Goal: Task Accomplishment & Management: Manage account settings

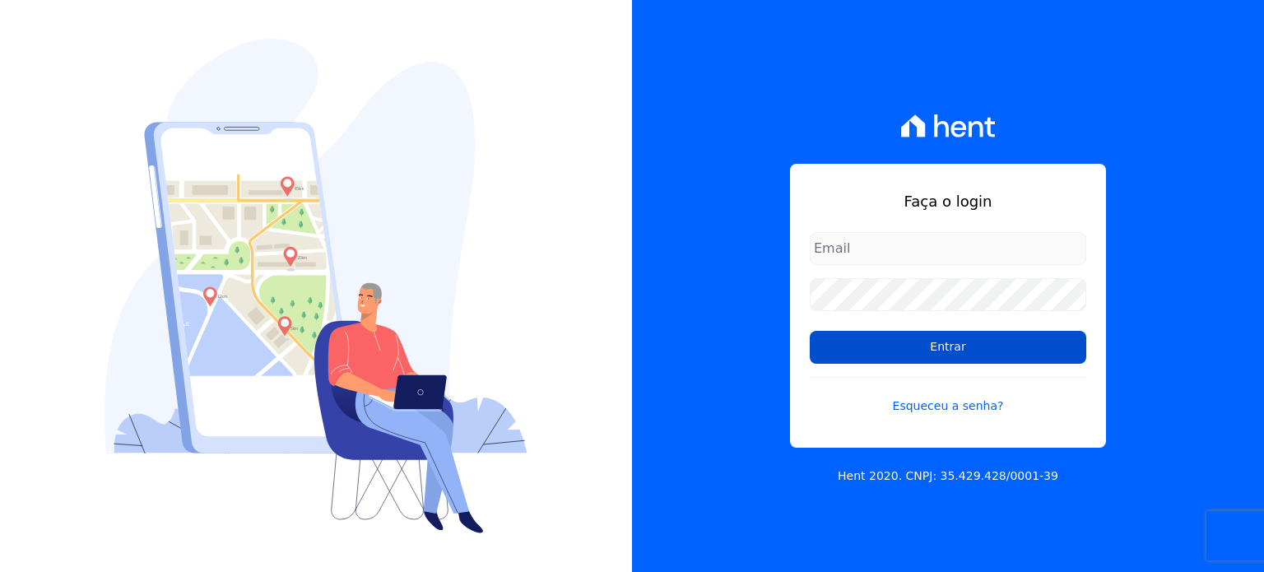
type input "[EMAIL_ADDRESS][DOMAIN_NAME]"
click at [976, 345] on input "Entrar" at bounding box center [948, 347] width 276 height 33
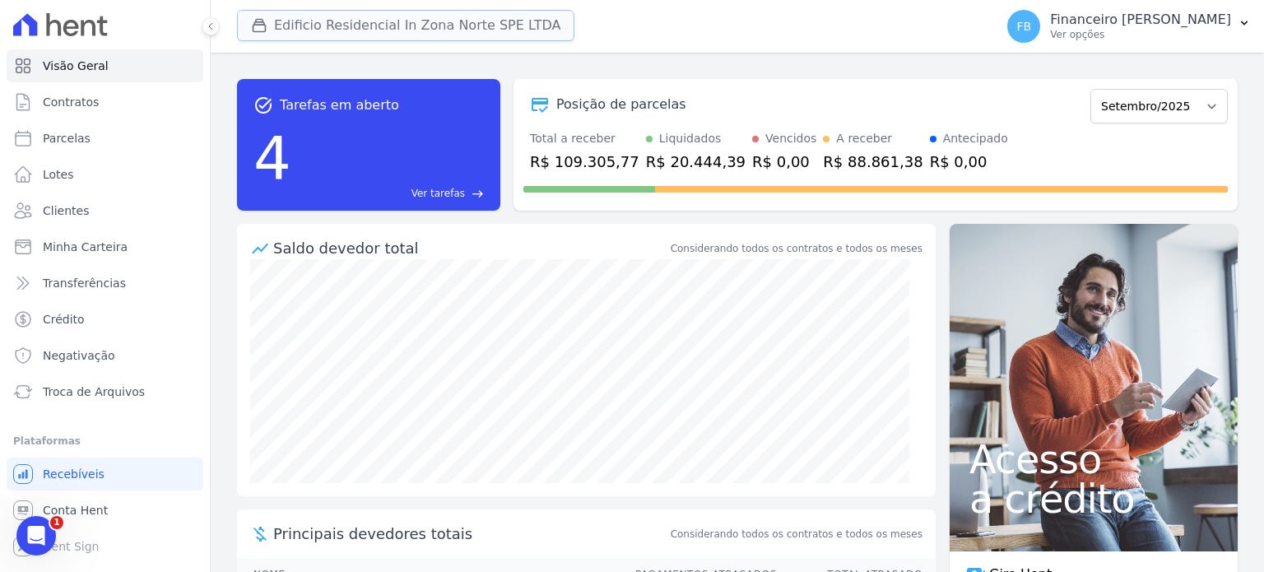
click at [339, 30] on button "Edificio Residencial In Zona Norte SPE LTDA" at bounding box center [405, 25] width 337 height 31
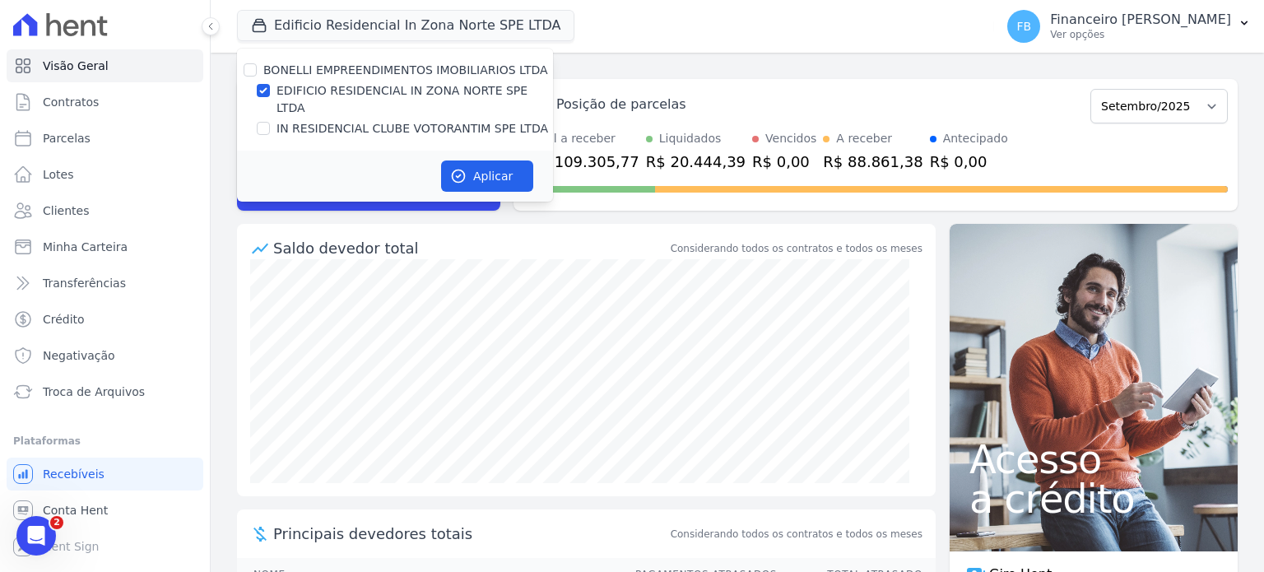
click at [348, 120] on label "IN RESIDENCIAL CLUBE VOTORANTIM SPE LTDA" at bounding box center [412, 128] width 272 height 17
click at [270, 122] on input "IN RESIDENCIAL CLUBE VOTORANTIM SPE LTDA" at bounding box center [263, 128] width 13 height 13
checkbox input "true"
click at [365, 91] on label "EDIFICIO RESIDENCIAL IN ZONA NORTE SPE LTDA" at bounding box center [414, 99] width 276 height 35
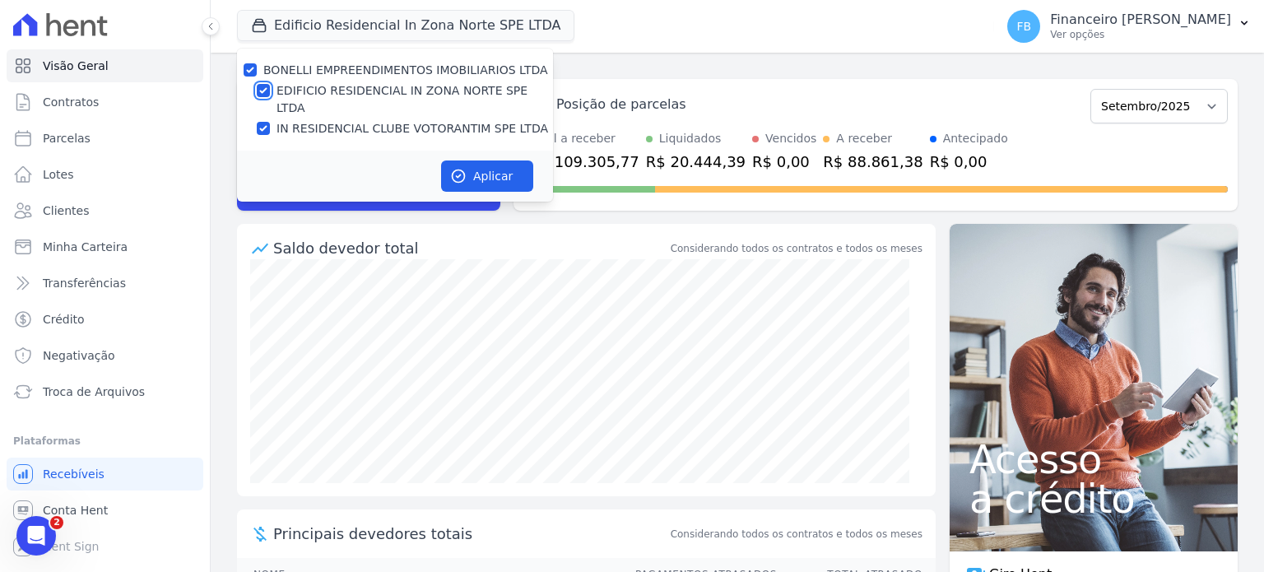
click at [270, 91] on input "EDIFICIO RESIDENCIAL IN ZONA NORTE SPE LTDA" at bounding box center [263, 90] width 13 height 13
checkbox input "false"
click at [481, 168] on button "Aplicar" at bounding box center [487, 175] width 92 height 31
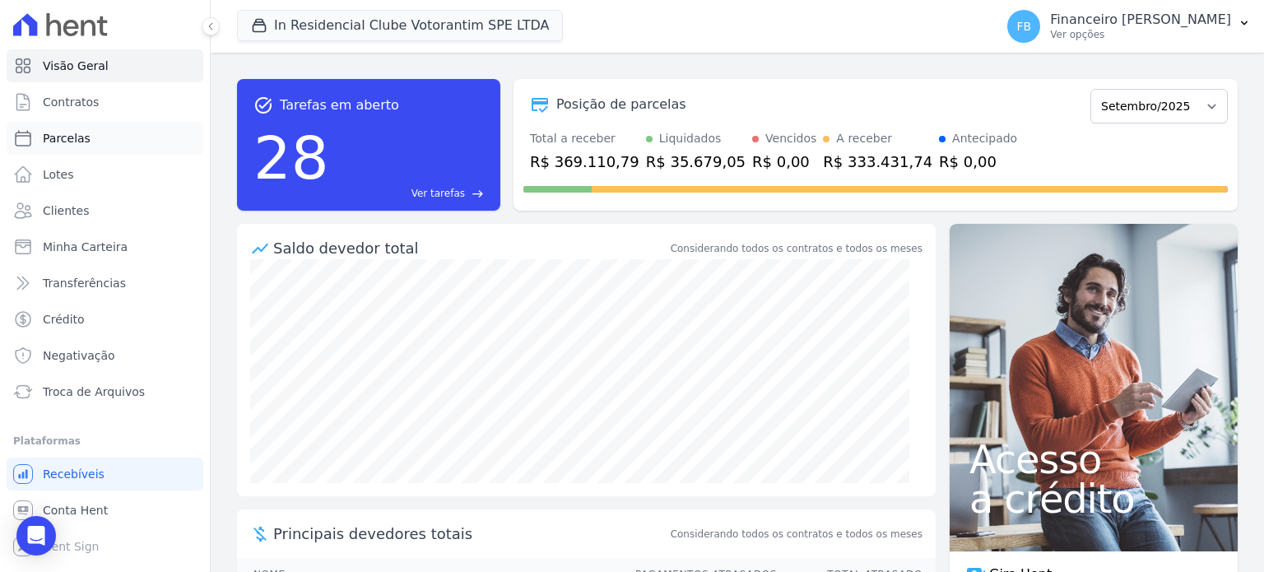
click at [96, 144] on link "Parcelas" at bounding box center [105, 138] width 197 height 33
select select
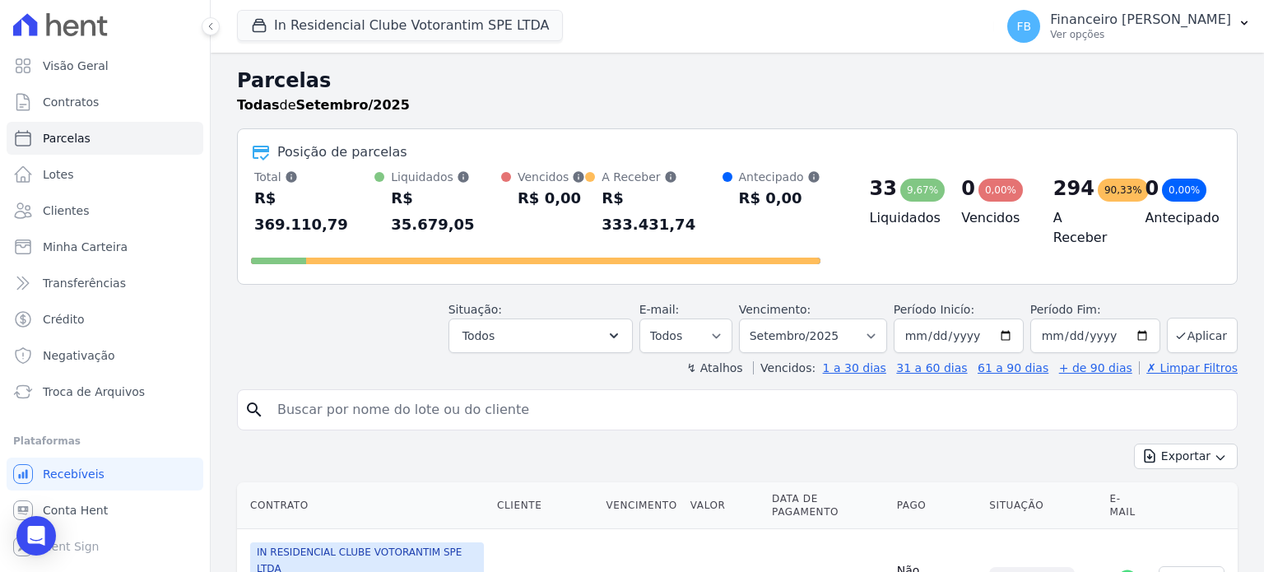
click at [348, 393] on input "search" at bounding box center [748, 409] width 963 height 33
type input "marina"
select select
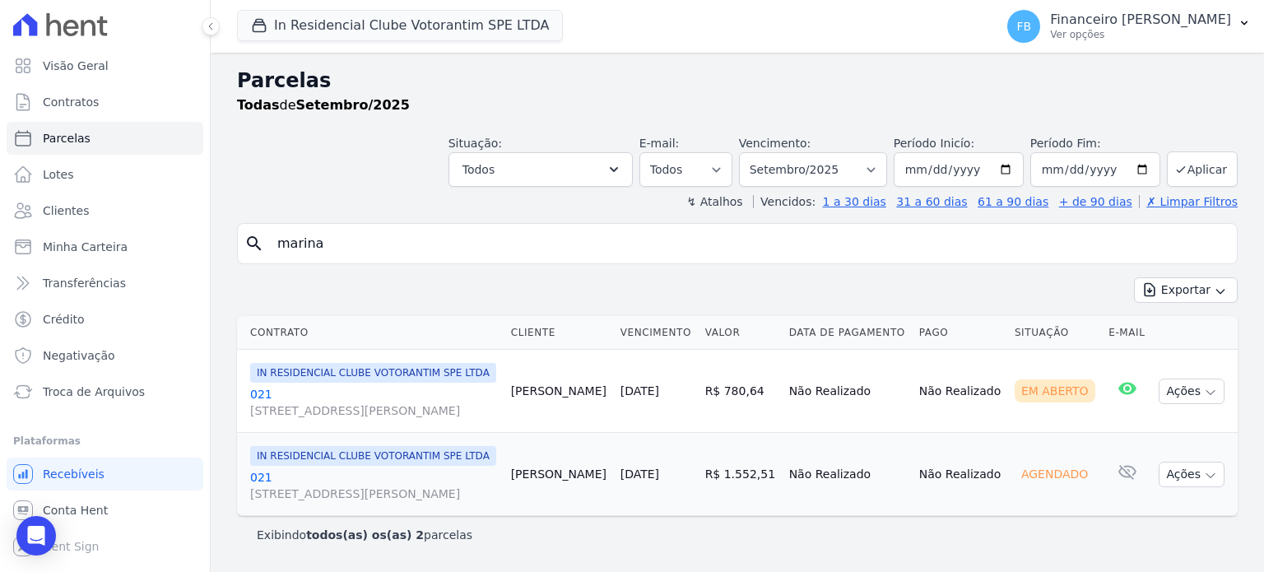
scroll to position [39, 0]
click at [1204, 386] on icon "button" at bounding box center [1210, 392] width 13 height 13
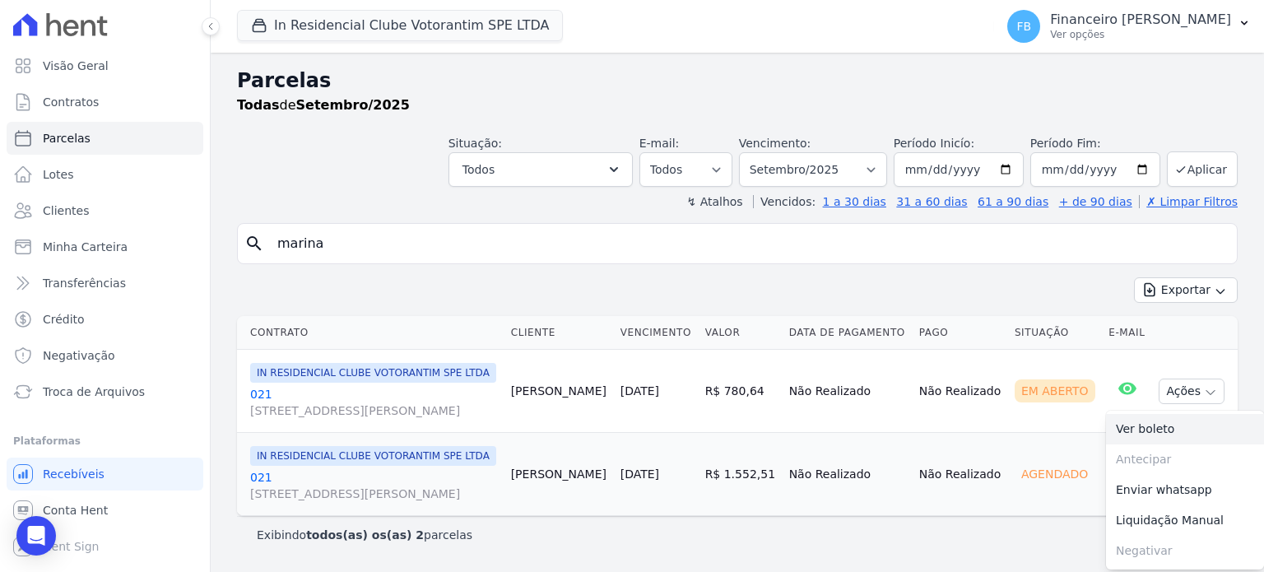
click at [1172, 414] on link "Ver boleto" at bounding box center [1185, 429] width 158 height 30
click at [418, 277] on div "Exportar Exportar PDF Exportar CSV" at bounding box center [737, 296] width 1000 height 39
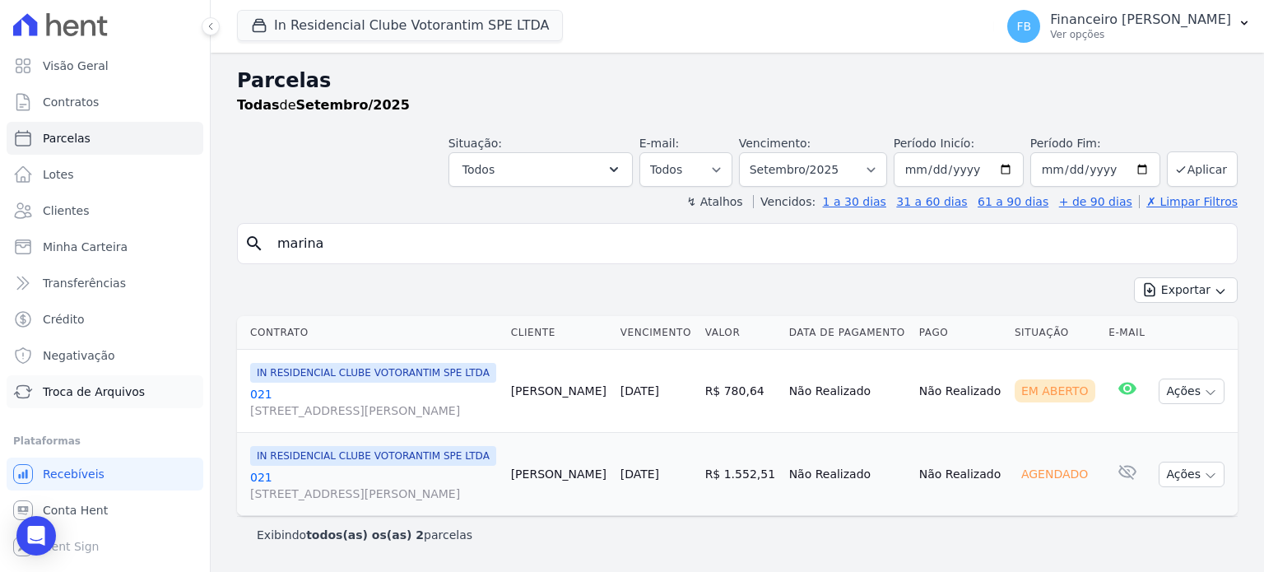
click at [151, 396] on link "Troca de Arquivos" at bounding box center [105, 391] width 197 height 33
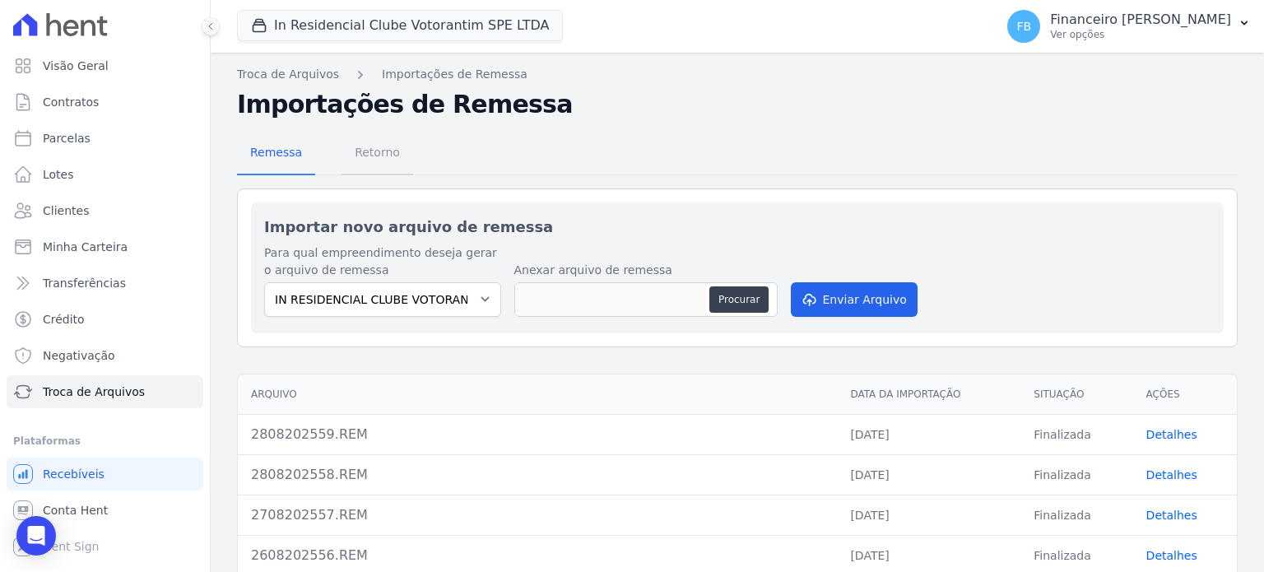
click at [373, 151] on span "Retorno" at bounding box center [377, 152] width 65 height 33
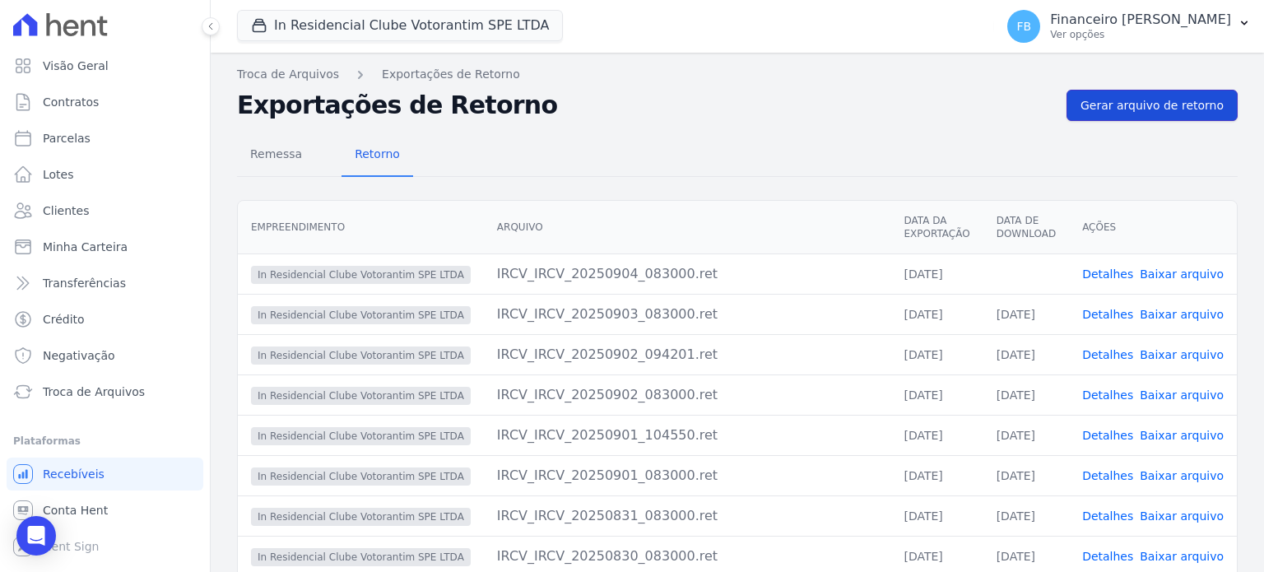
click at [1161, 108] on span "Gerar arquivo de retorno" at bounding box center [1151, 105] width 143 height 16
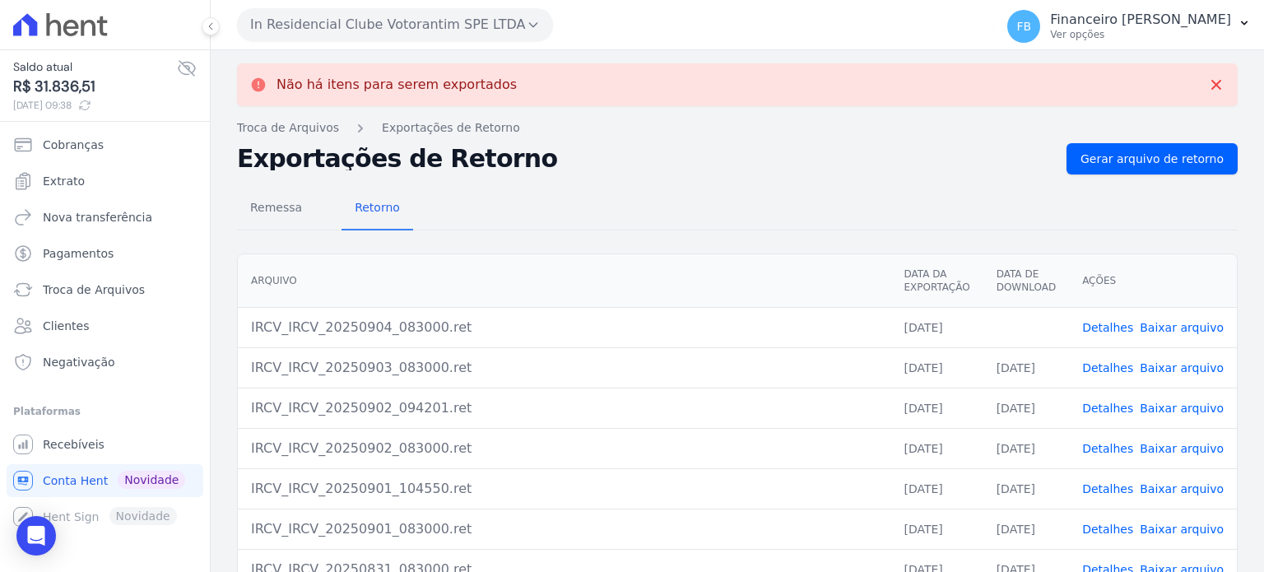
click at [1186, 326] on link "Baixar arquivo" at bounding box center [1181, 327] width 84 height 13
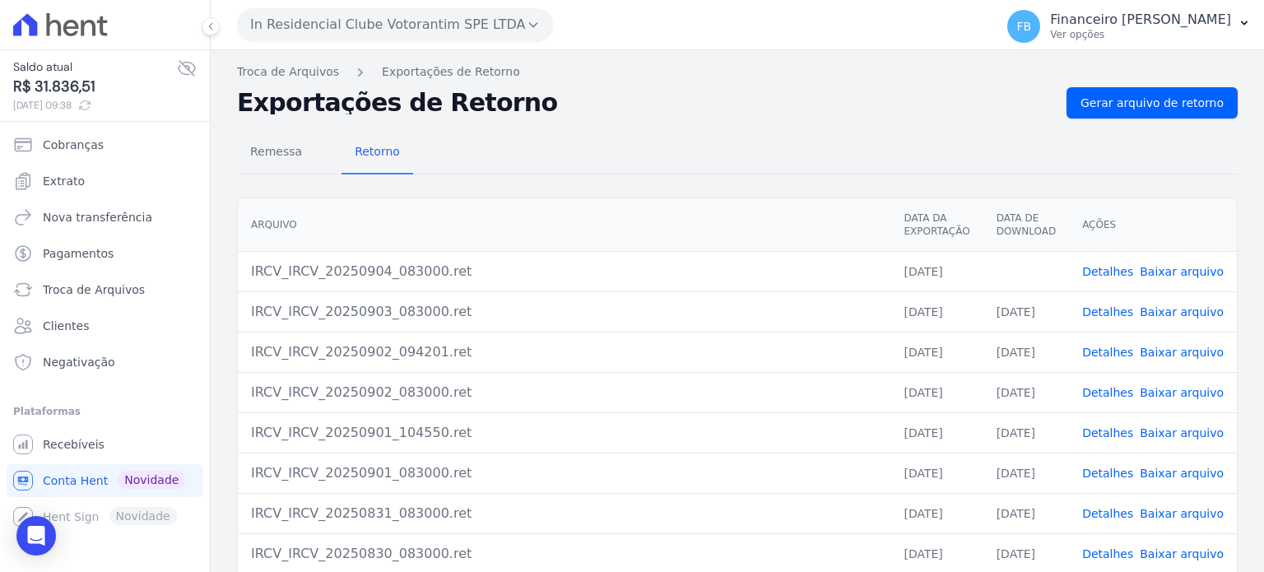
click at [390, 25] on button "In Residencial Clube Votorantim SPE LTDA" at bounding box center [395, 24] width 316 height 33
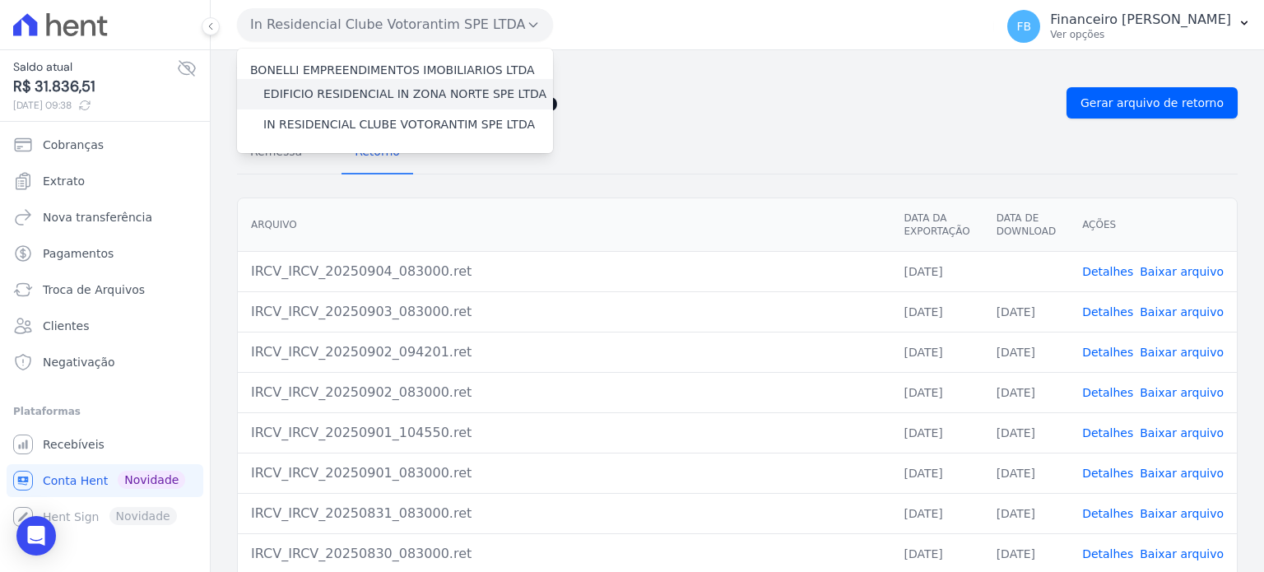
click at [415, 96] on label "EDIFICIO RESIDENCIAL IN ZONA NORTE SPE LTDA" at bounding box center [404, 94] width 283 height 17
click at [0, 0] on input "EDIFICIO RESIDENCIAL IN ZONA NORTE SPE LTDA" at bounding box center [0, 0] width 0 height 0
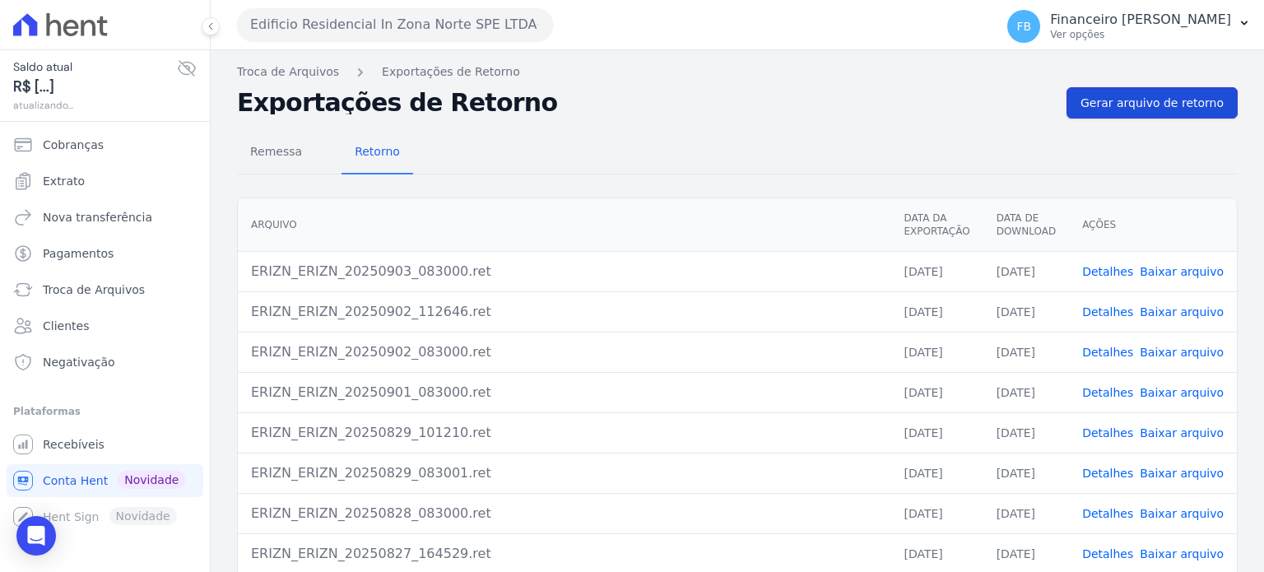
click at [1160, 100] on span "Gerar arquivo de retorno" at bounding box center [1151, 103] width 143 height 16
click at [471, 26] on button "Edificio Residencial In Zona Norte SPE LTDA" at bounding box center [395, 24] width 316 height 33
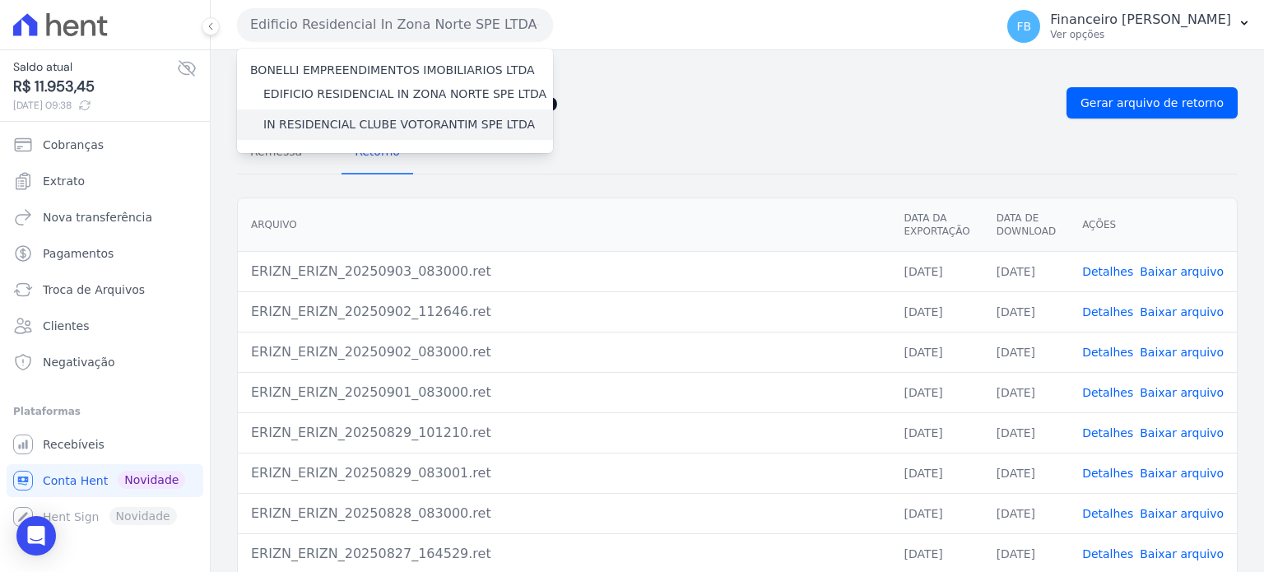
click at [444, 124] on label "IN RESIDENCIAL CLUBE VOTORANTIM SPE LTDA" at bounding box center [399, 124] width 272 height 17
click at [0, 0] on input "IN RESIDENCIAL CLUBE VOTORANTIM SPE LTDA" at bounding box center [0, 0] width 0 height 0
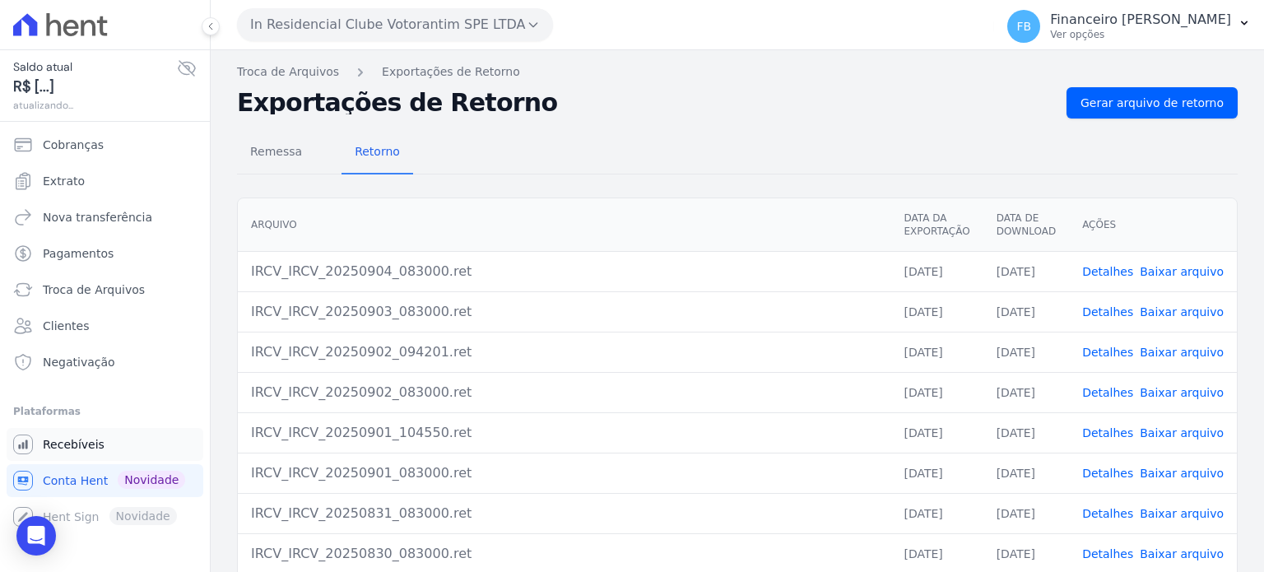
click at [89, 443] on span "Recebíveis" at bounding box center [74, 444] width 62 height 16
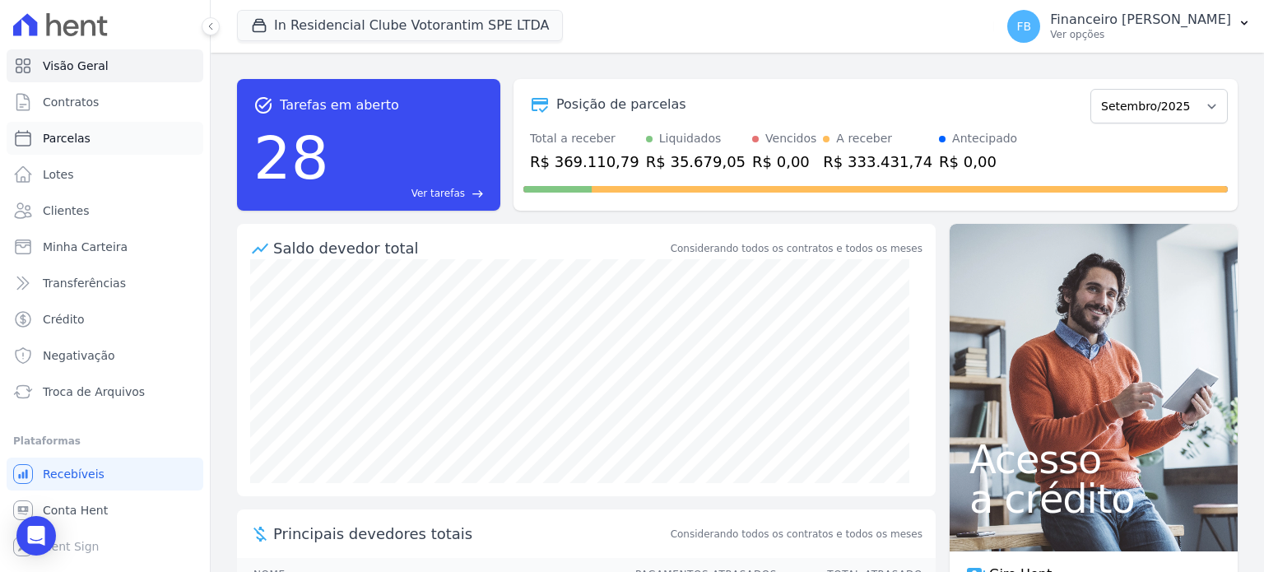
click at [100, 148] on link "Parcelas" at bounding box center [105, 138] width 197 height 33
select select
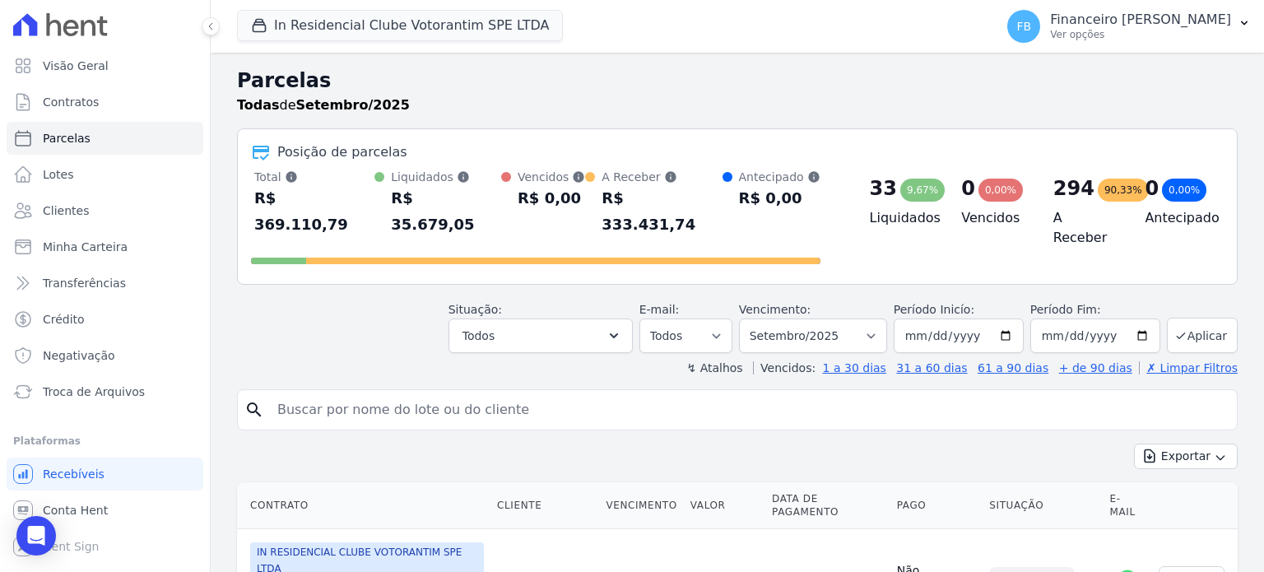
click at [351, 393] on input "search" at bounding box center [748, 409] width 963 height 33
type input "graziele"
select select
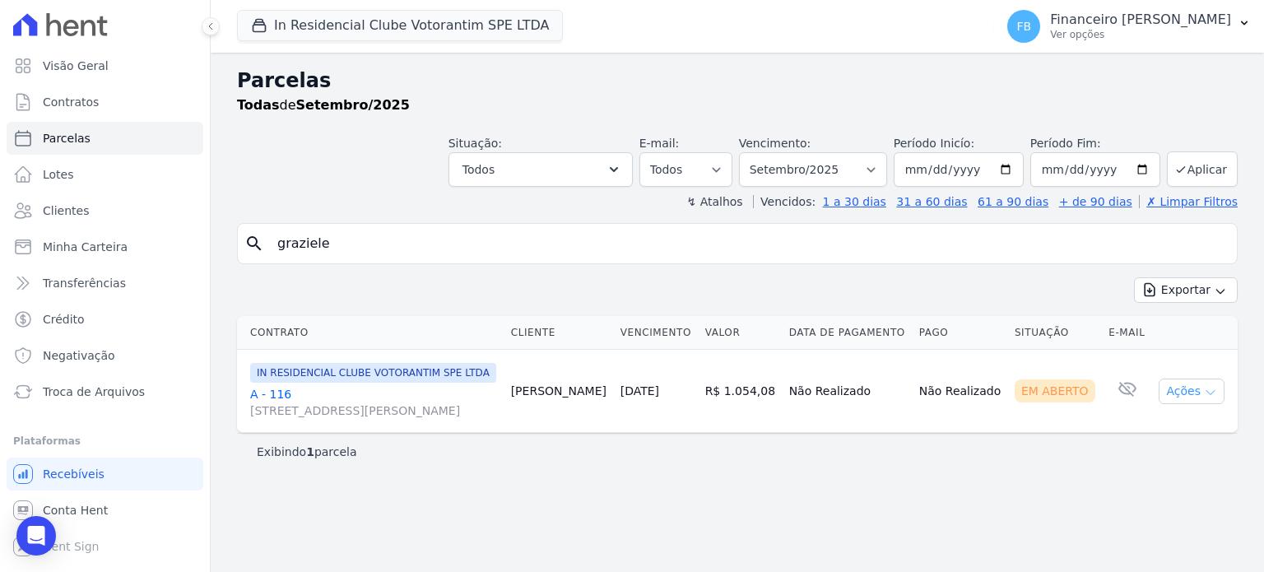
click at [1207, 399] on icon "button" at bounding box center [1210, 392] width 13 height 13
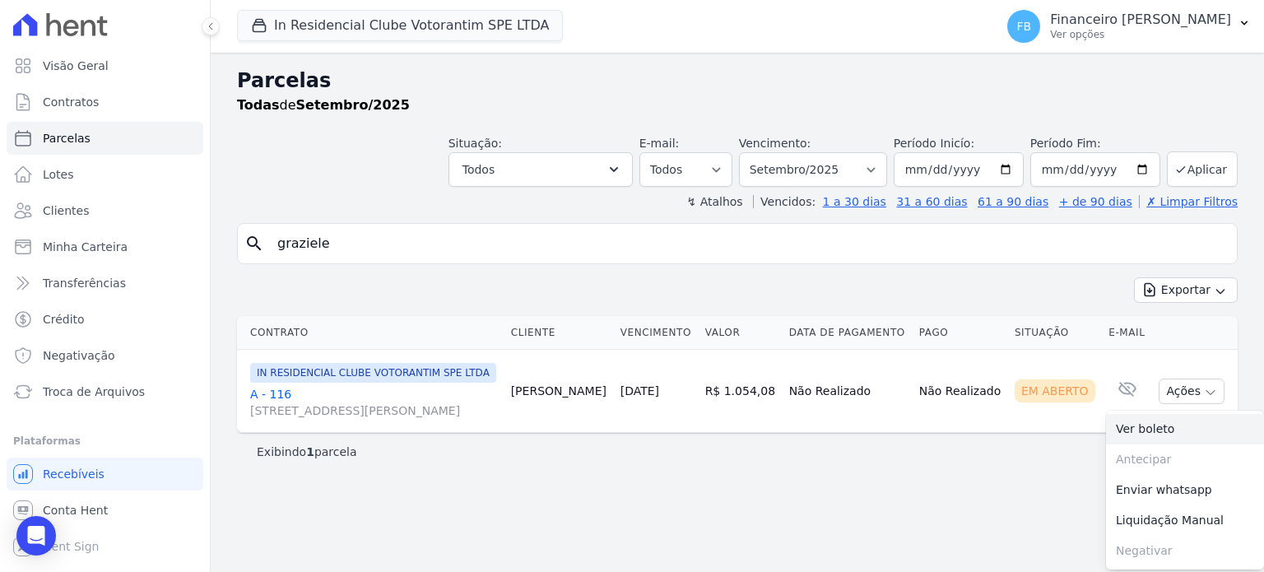
click at [1149, 444] on link "Ver boleto" at bounding box center [1185, 429] width 158 height 30
click at [83, 508] on span "Conta Hent" at bounding box center [75, 510] width 65 height 16
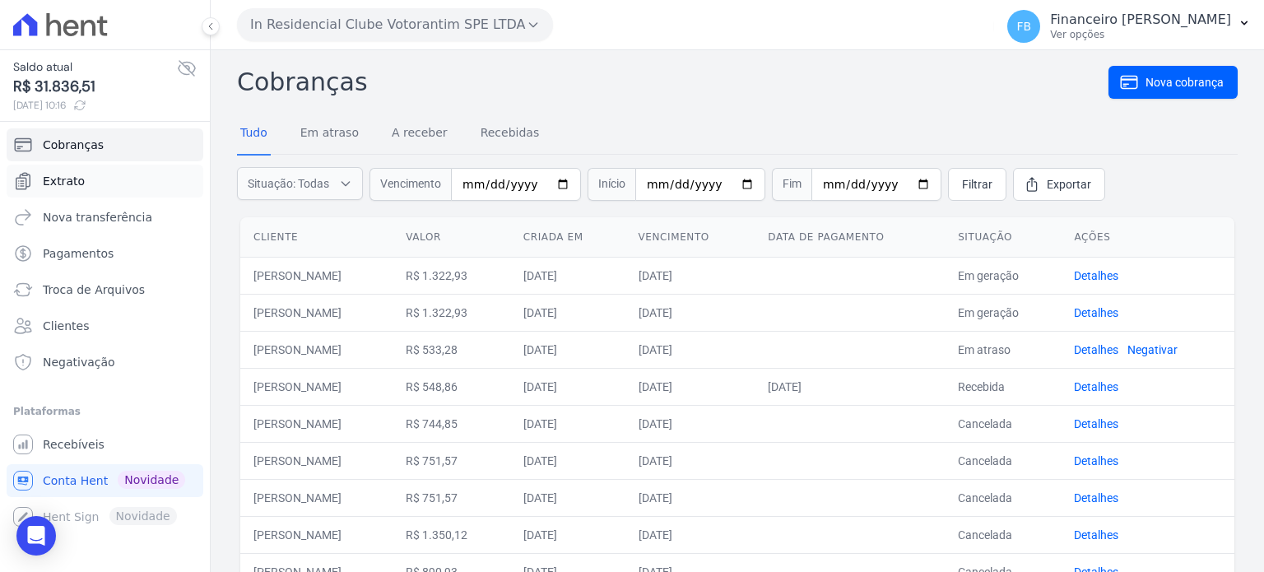
click at [82, 184] on link "Extrato" at bounding box center [105, 181] width 197 height 33
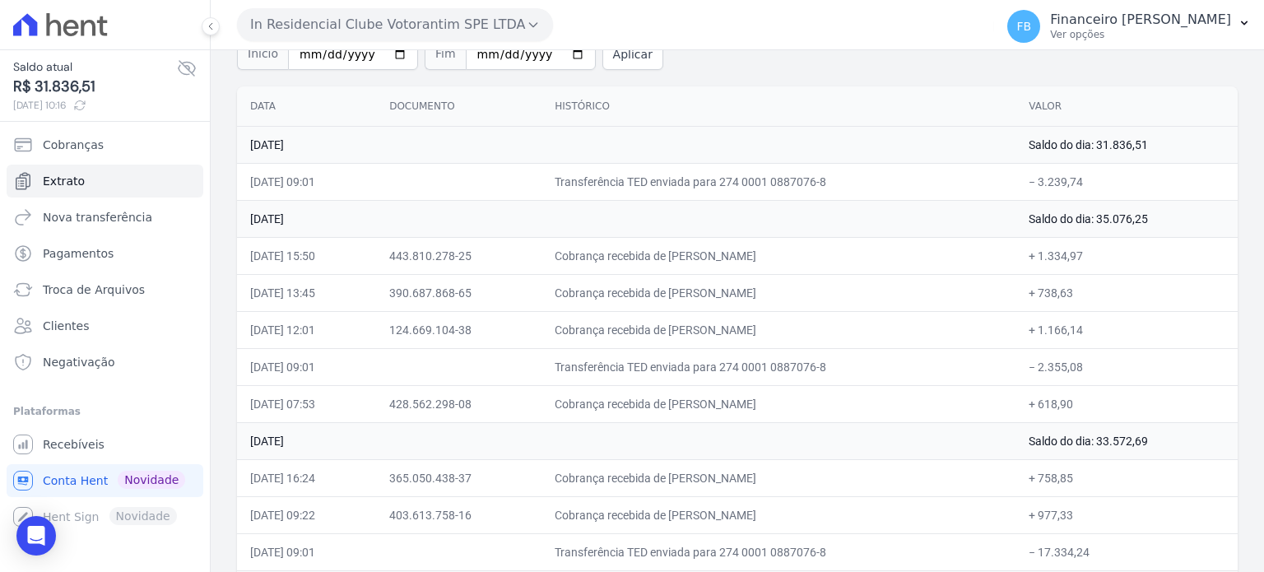
scroll to position [165, 0]
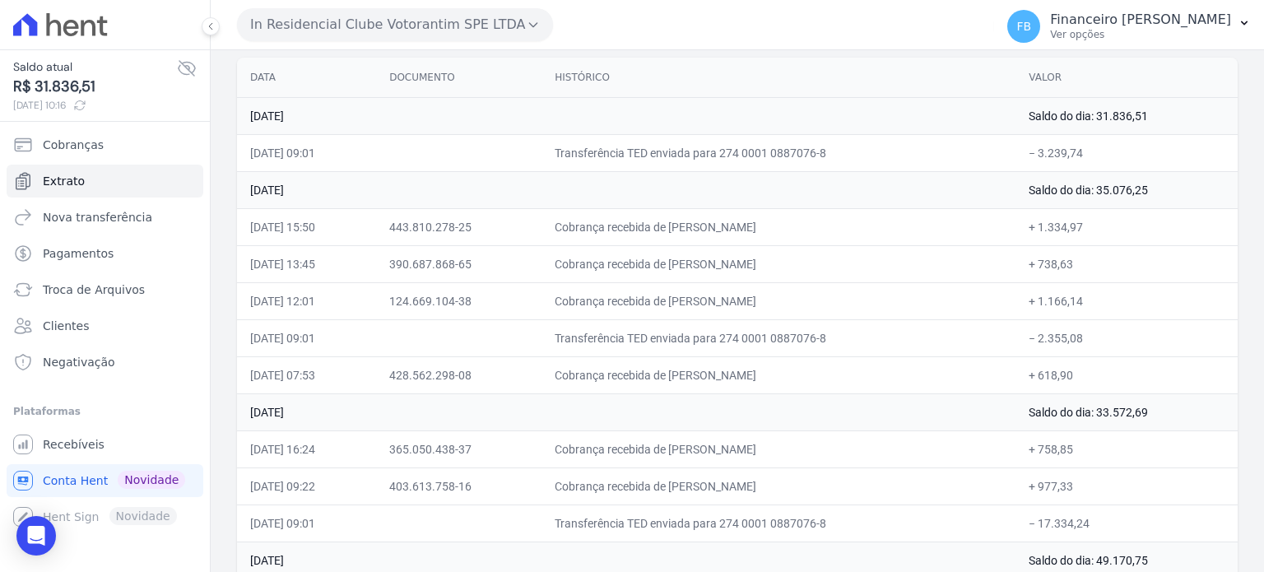
click at [380, 34] on button "In Residencial Clube Votorantim SPE LTDA" at bounding box center [395, 24] width 316 height 33
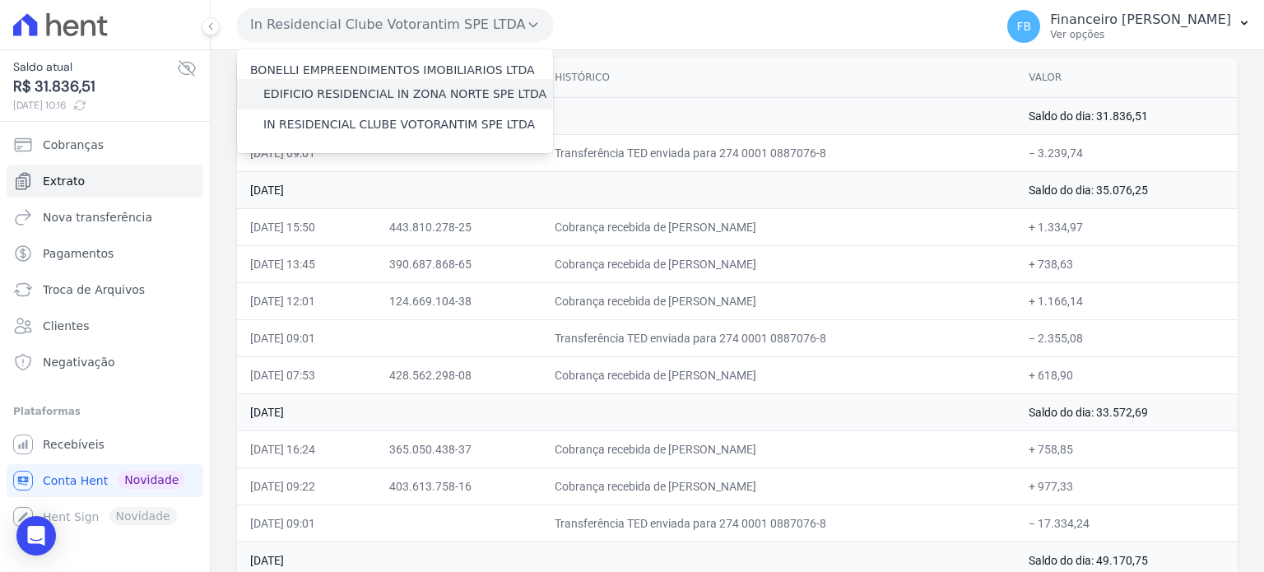
click at [388, 100] on label "EDIFICIO RESIDENCIAL IN ZONA NORTE SPE LTDA" at bounding box center [404, 94] width 283 height 17
click at [0, 0] on input "EDIFICIO RESIDENCIAL IN ZONA NORTE SPE LTDA" at bounding box center [0, 0] width 0 height 0
